Goal: Navigation & Orientation: Go to known website

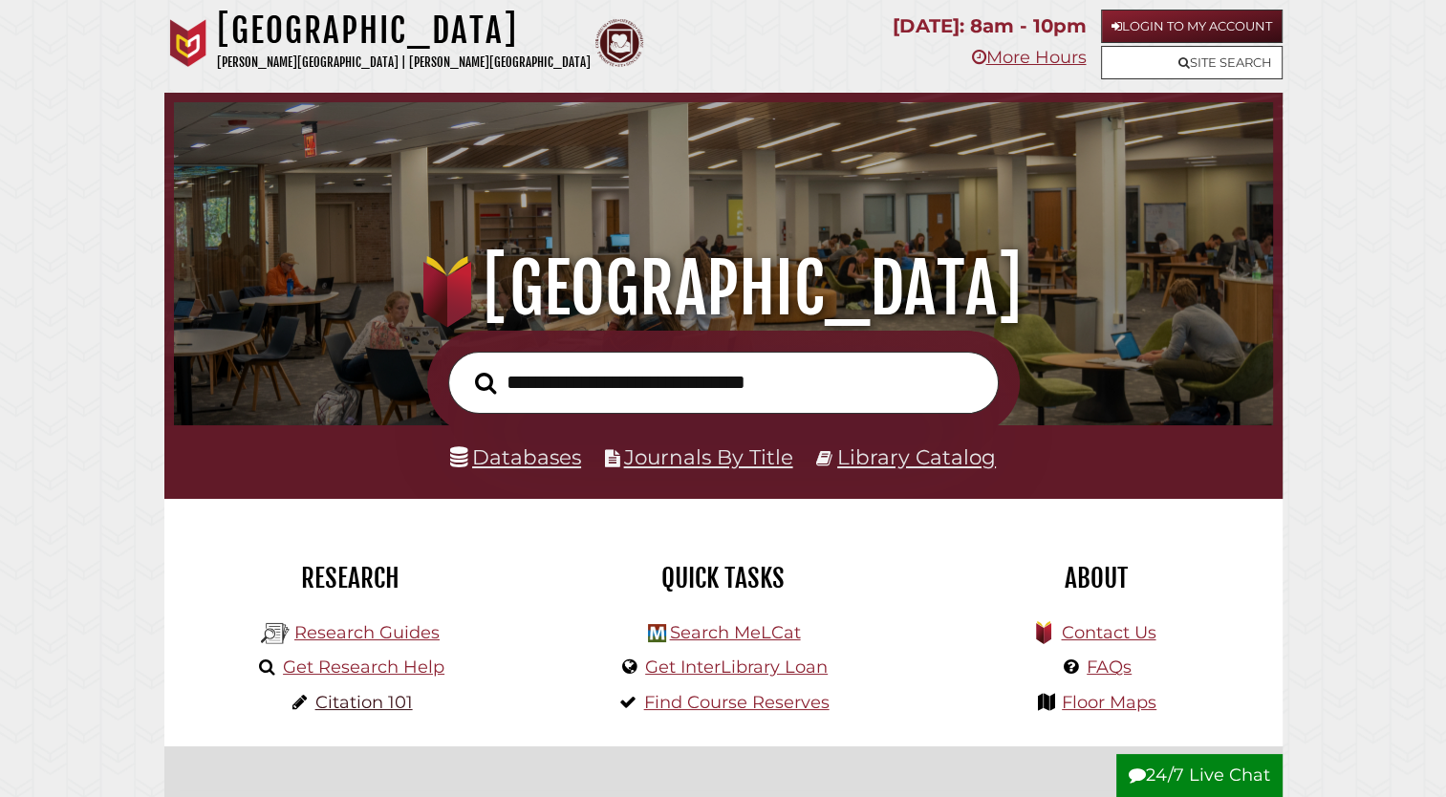
scroll to position [363, 1090]
click at [1253, 575] on h2 "About" at bounding box center [1096, 578] width 344 height 33
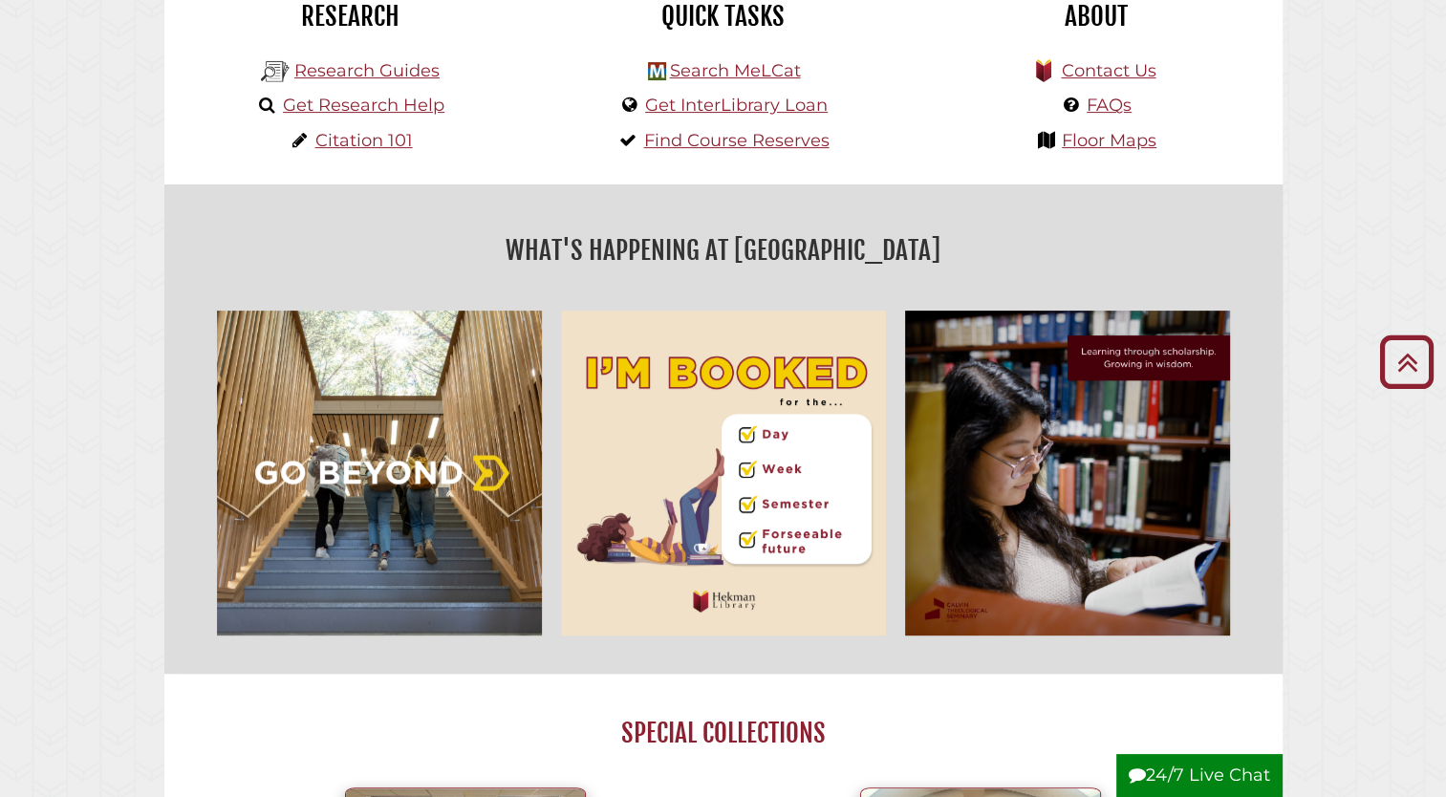
scroll to position [0, 0]
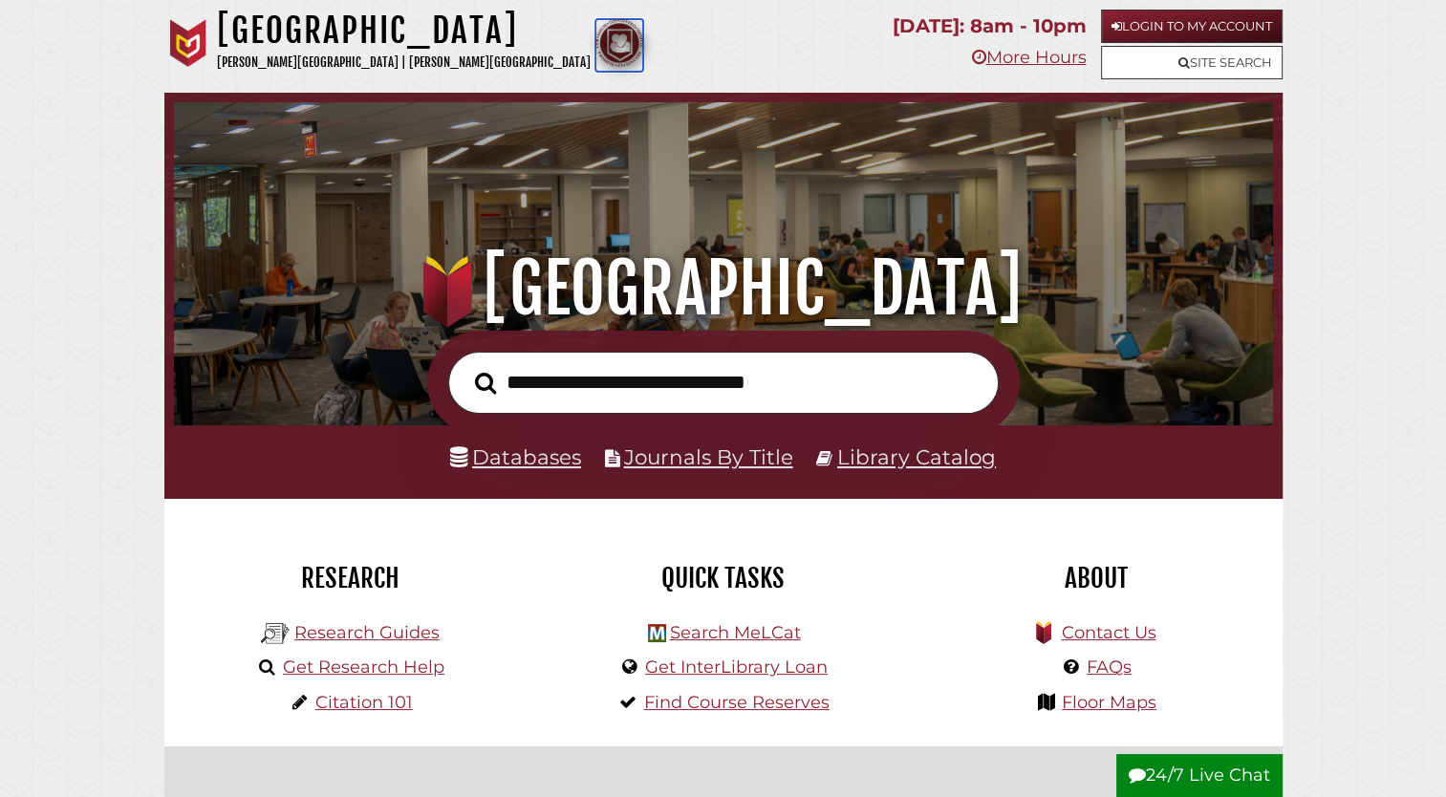
click at [596, 52] on img at bounding box center [620, 43] width 48 height 48
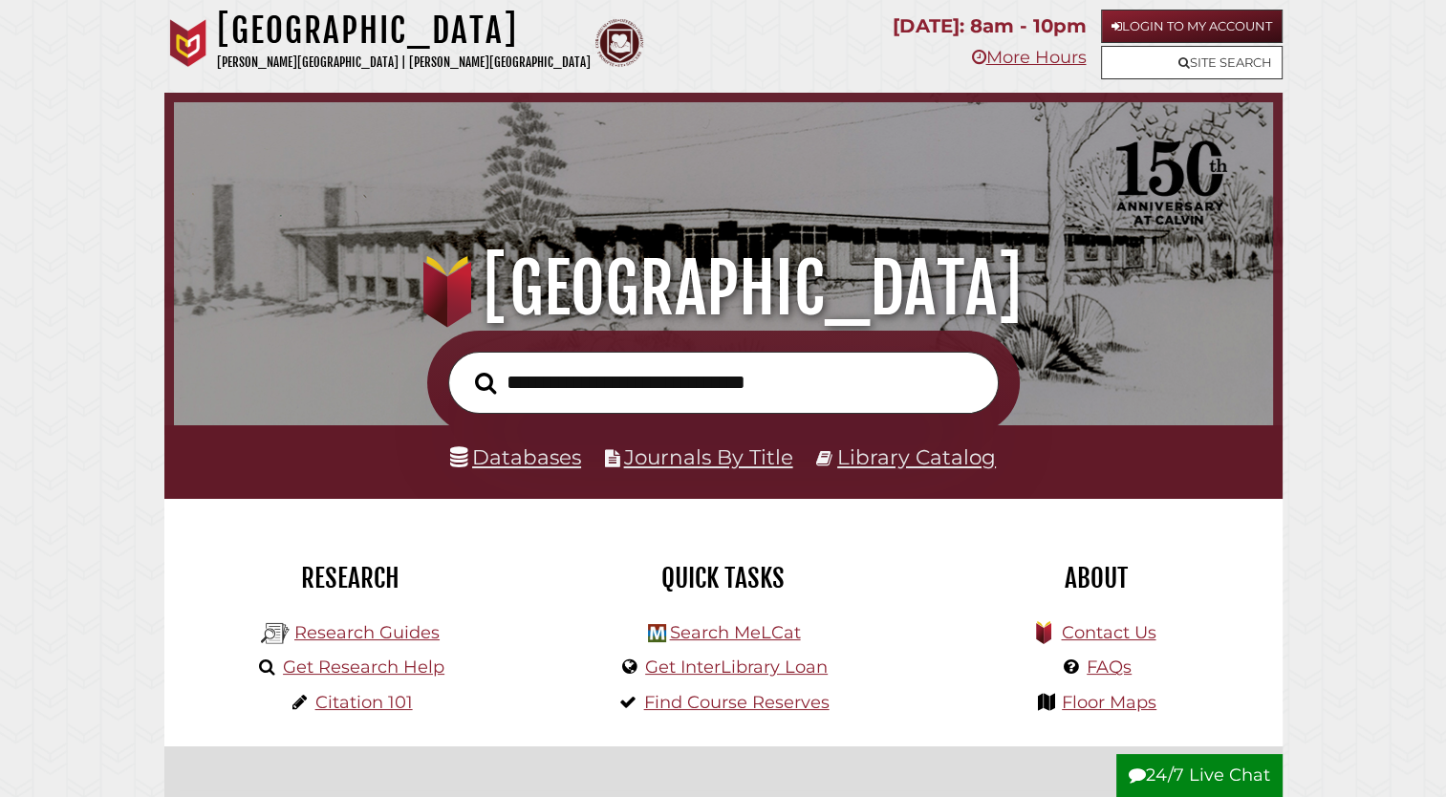
scroll to position [363, 1090]
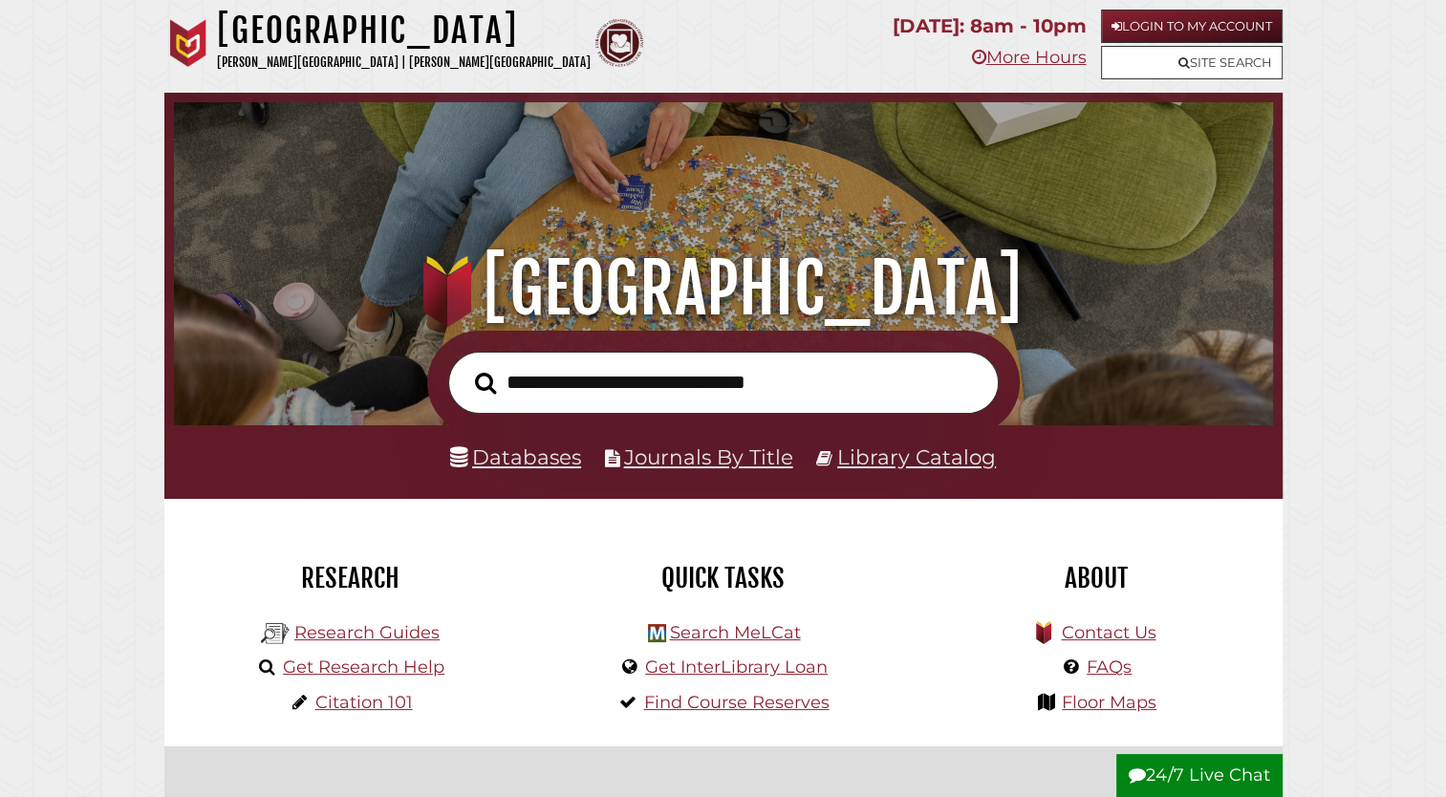
scroll to position [363, 1090]
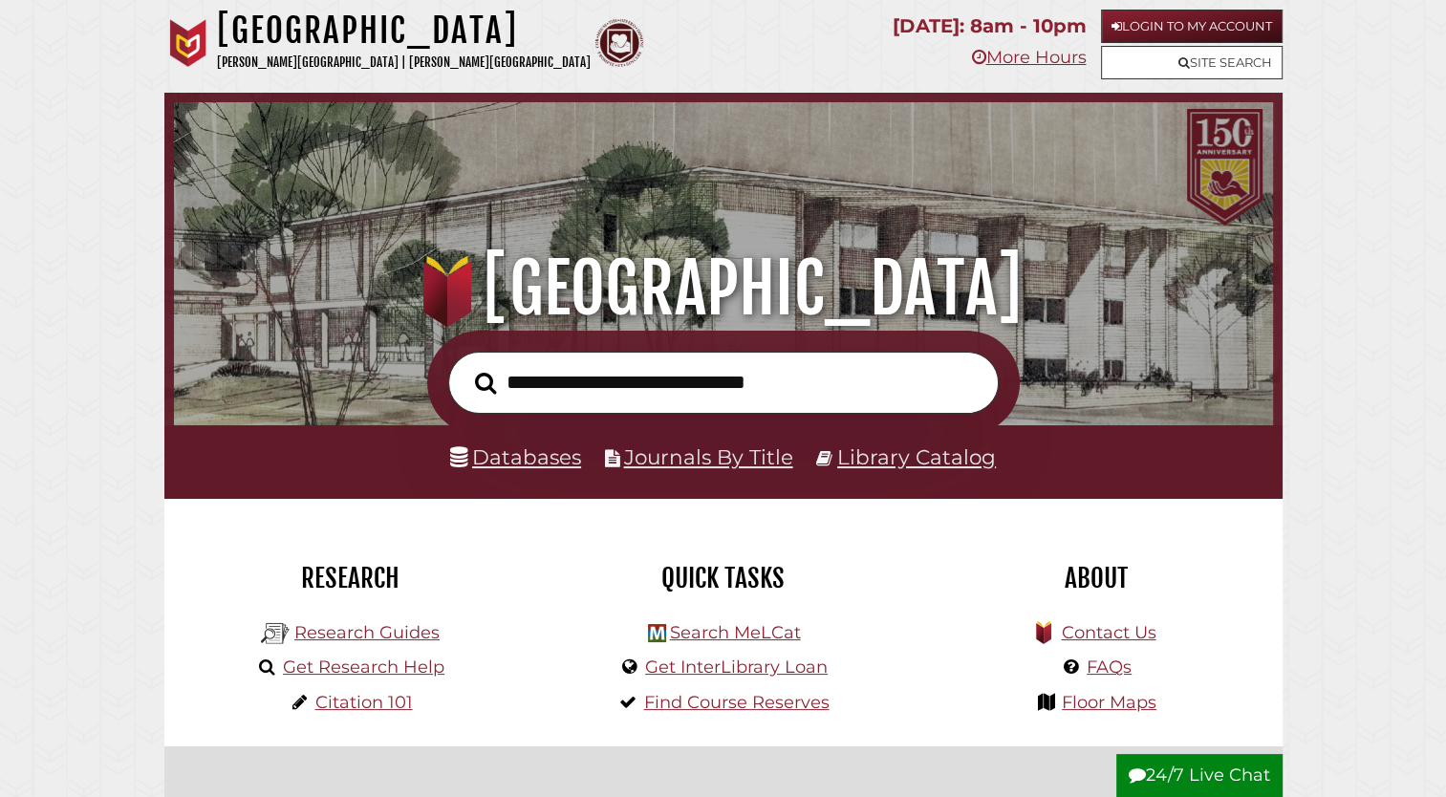
scroll to position [363, 1090]
click at [546, 396] on input "text" at bounding box center [723, 383] width 551 height 62
click at [553, 380] on input "text" at bounding box center [723, 383] width 551 height 62
click at [599, 380] on input "text" at bounding box center [723, 383] width 551 height 62
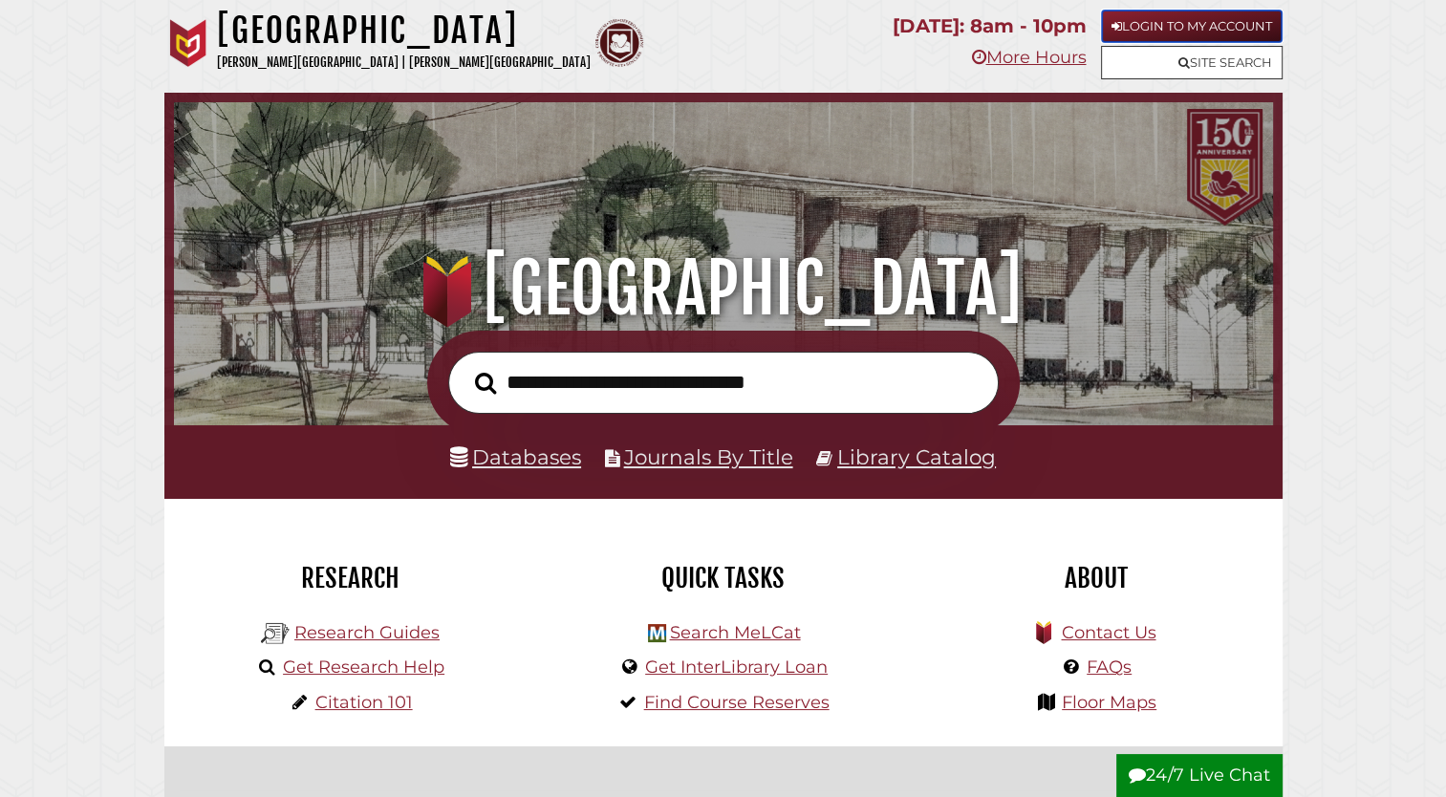
click at [1152, 10] on link "Login to My Account" at bounding box center [1192, 26] width 182 height 33
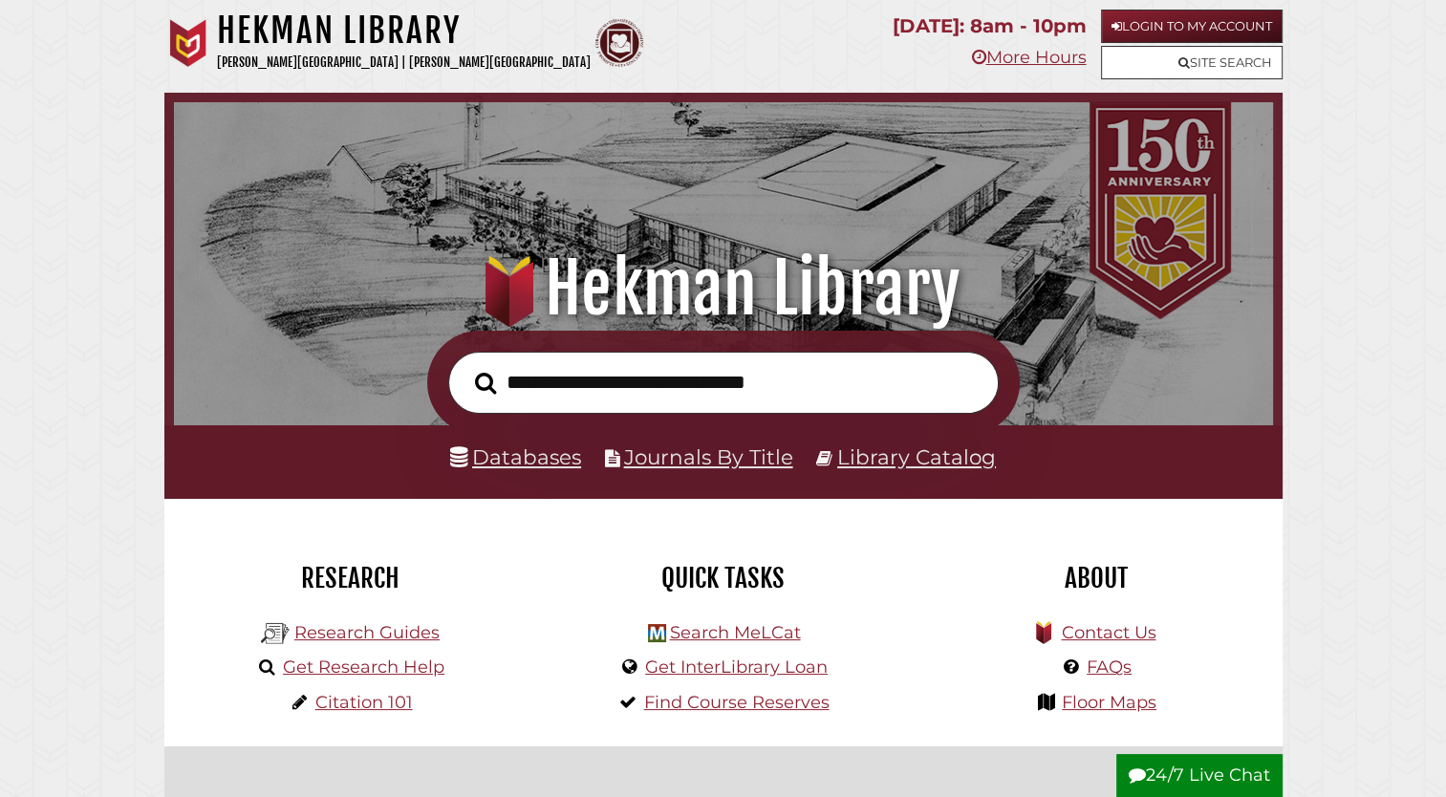
scroll to position [363, 1090]
